Goal: Find specific page/section: Find specific page/section

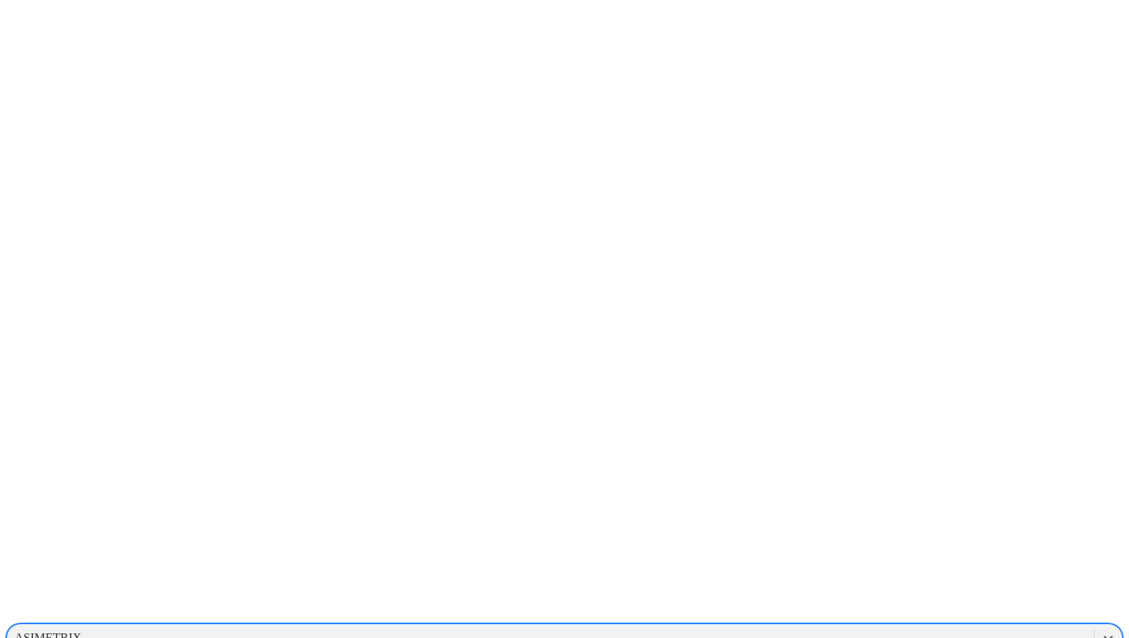
scroll to position [1250, 0]
click at [938, 456] on div "INALSUR" at bounding box center [564, 469] width 1117 height 26
